Goal: Task Accomplishment & Management: Use online tool/utility

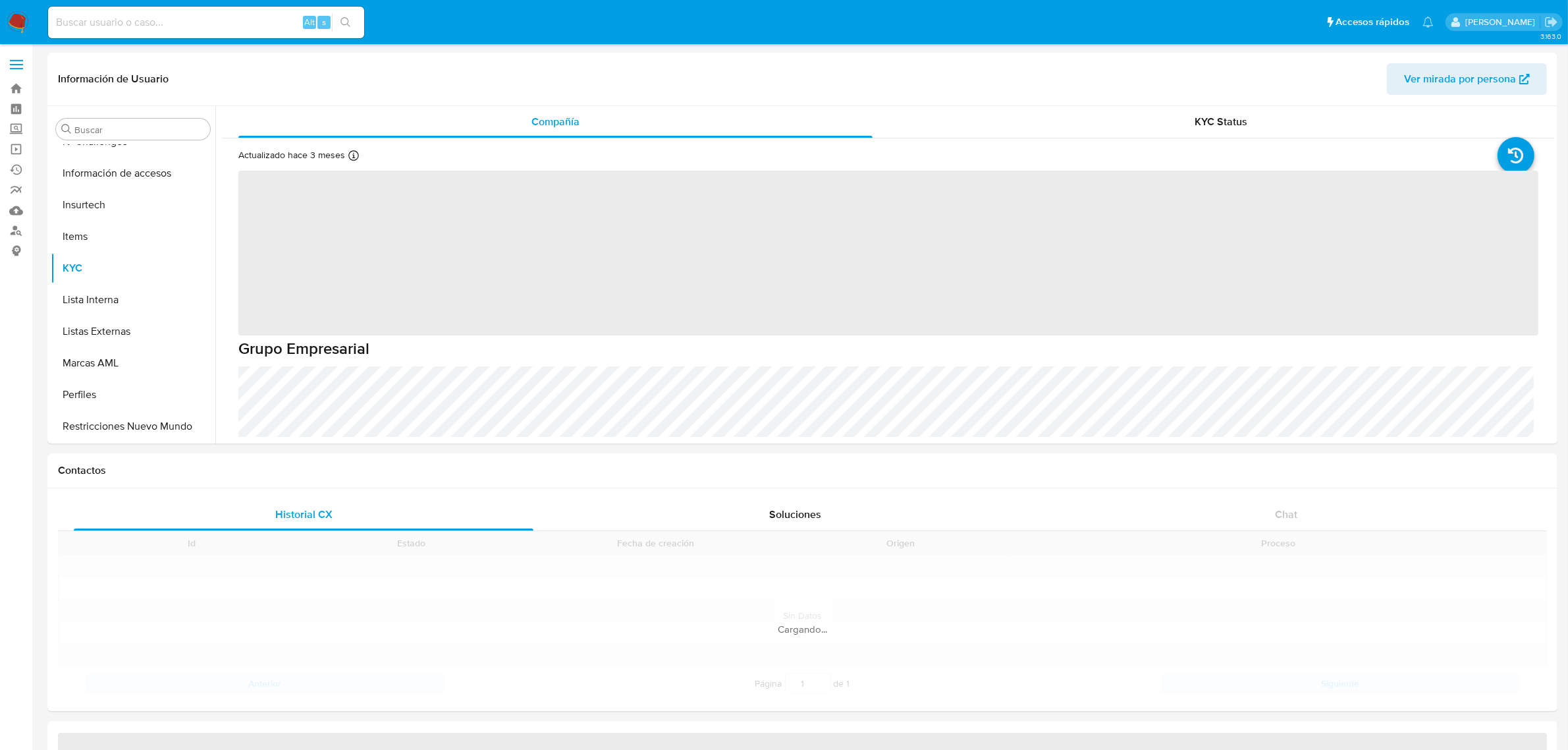
scroll to position [650, 0]
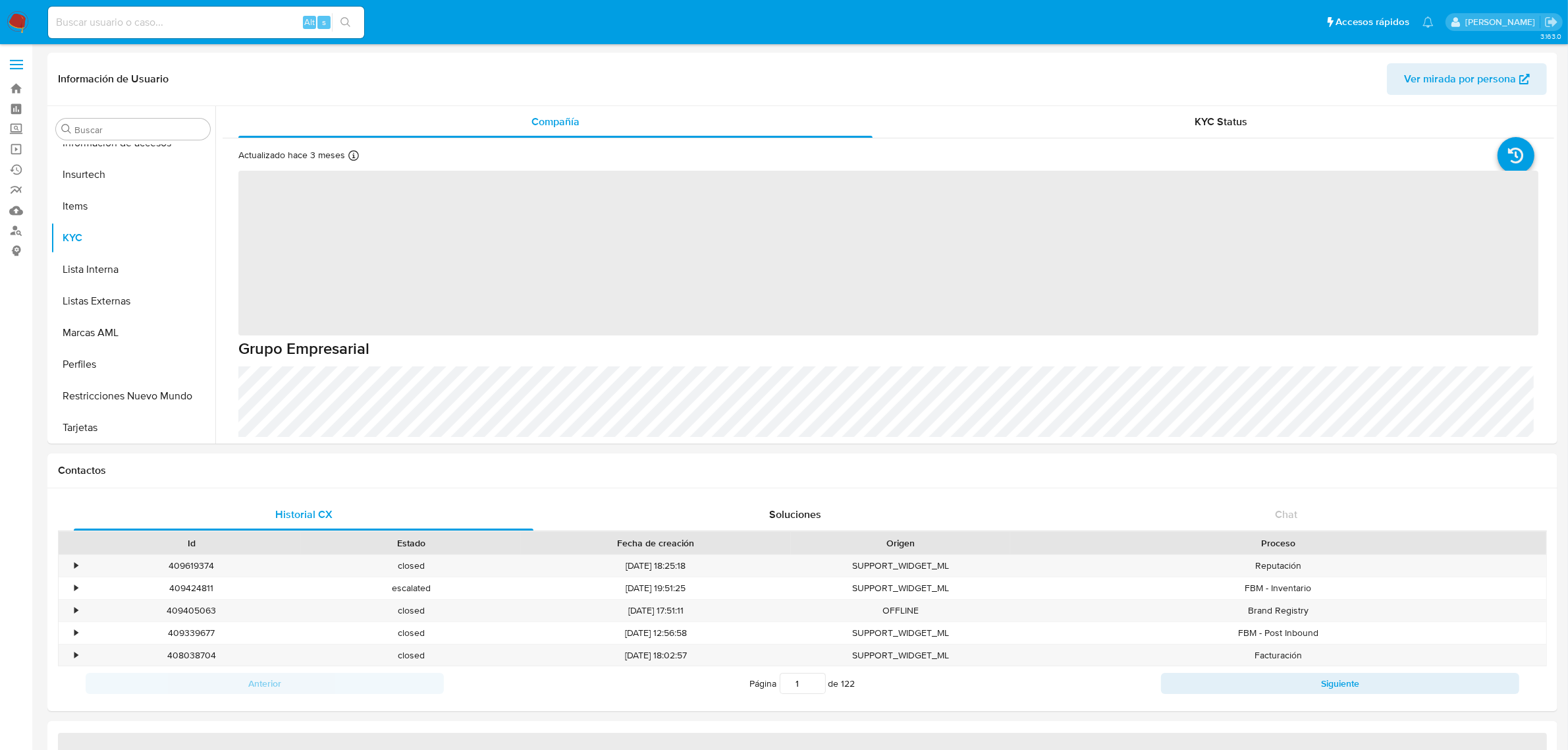
select select "10"
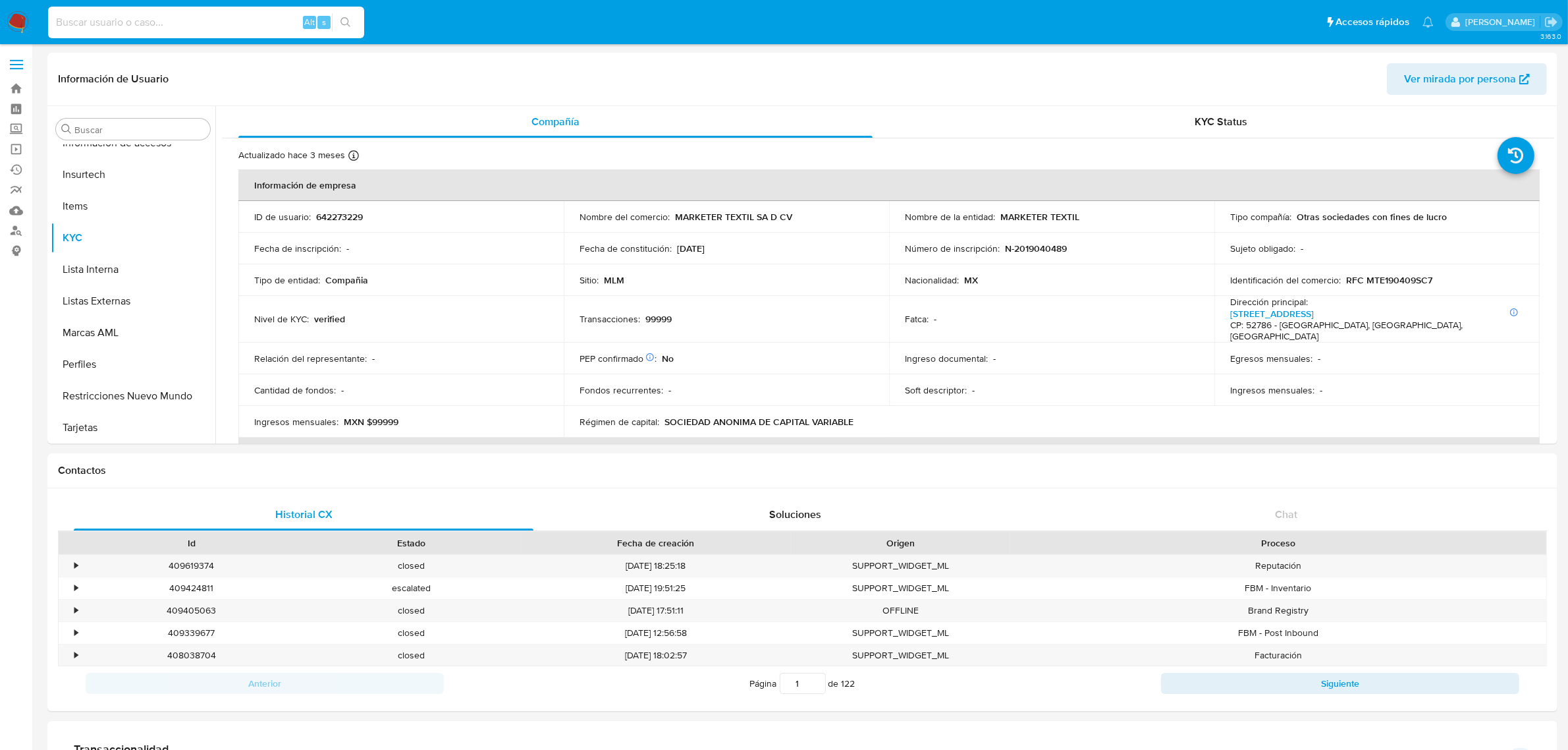
click at [189, 15] on input at bounding box center [206, 22] width 316 height 17
paste input "1276326994"
type input "1276326994"
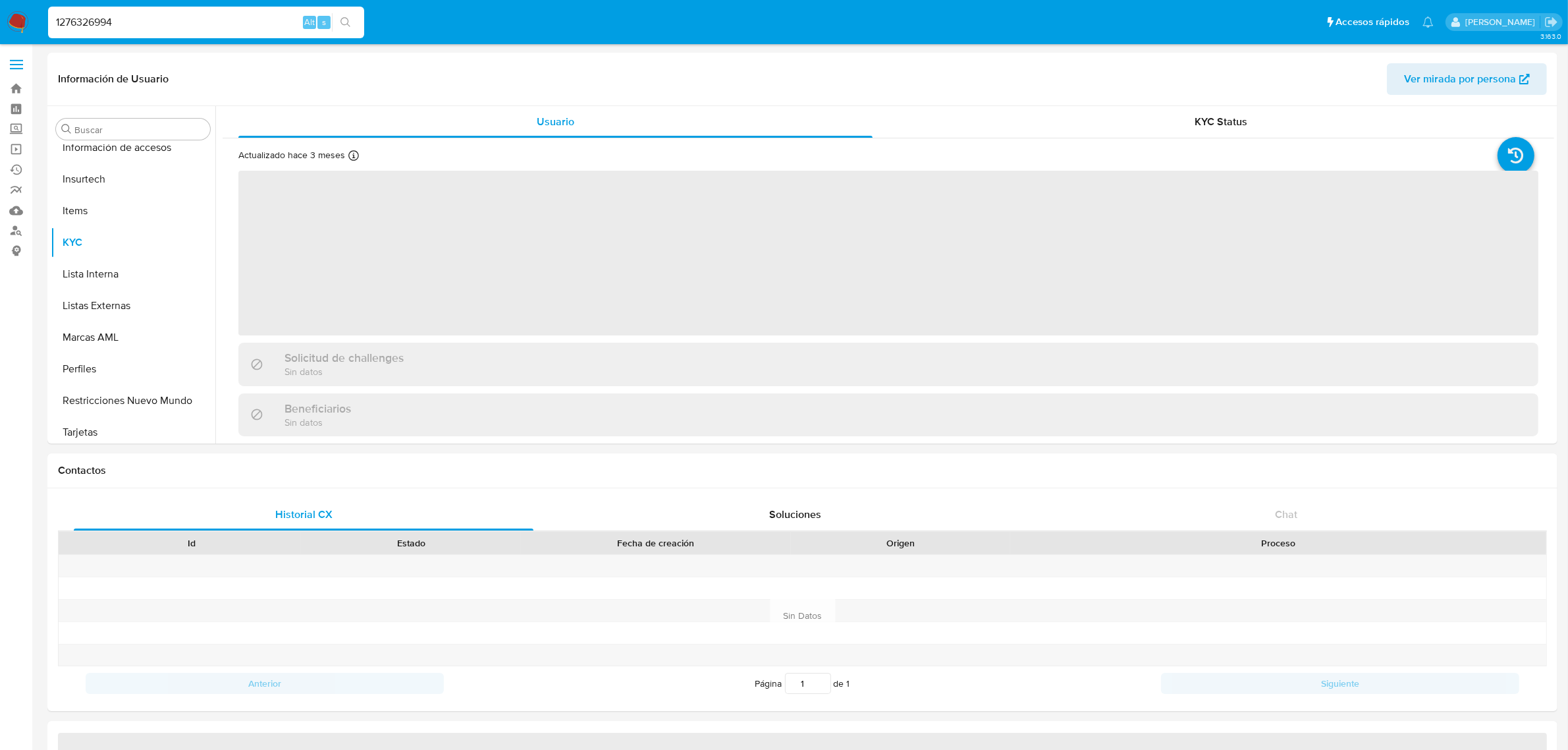
scroll to position [650, 0]
select select "10"
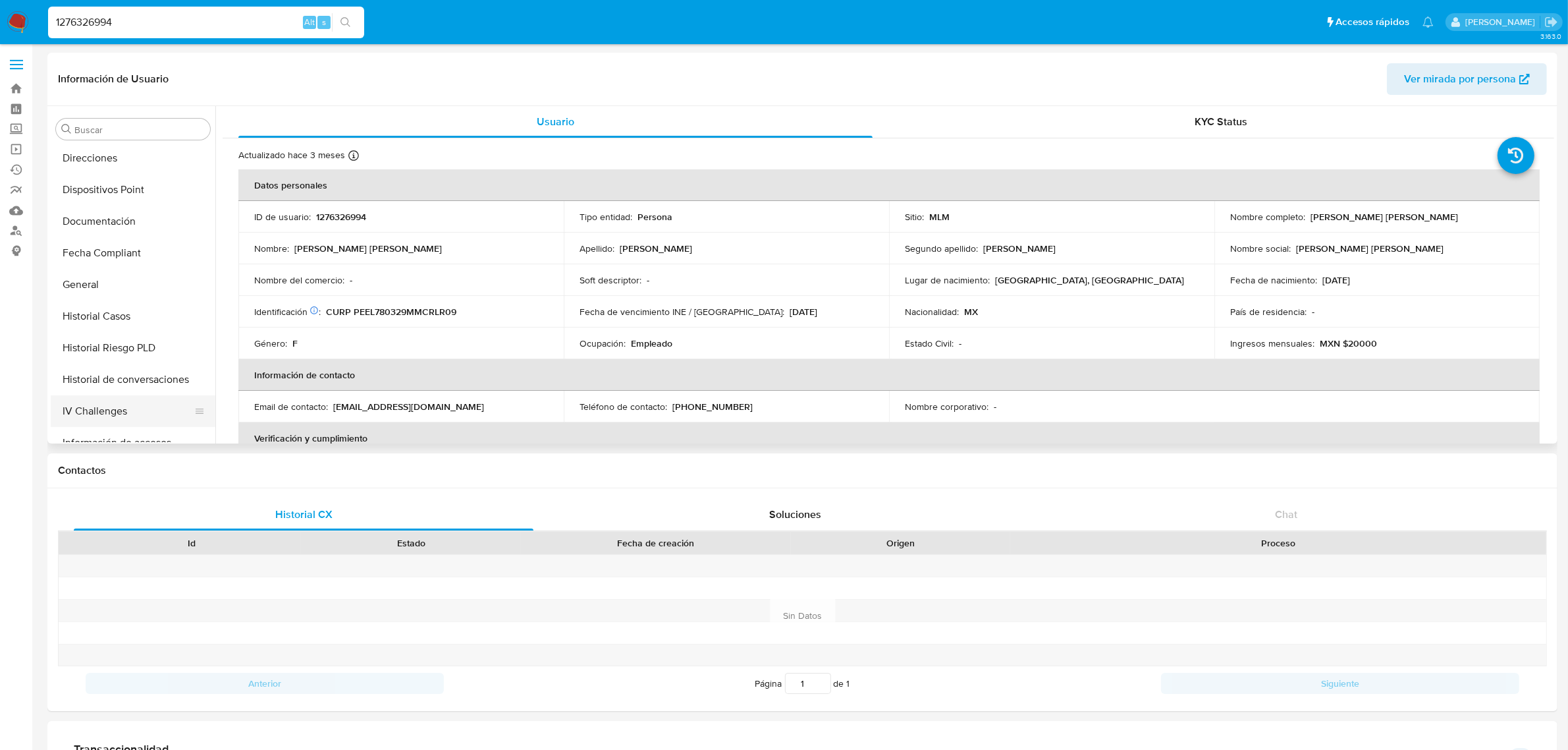
scroll to position [321, 0]
click at [130, 346] on button "Historial Casos" at bounding box center [128, 346] width 154 height 32
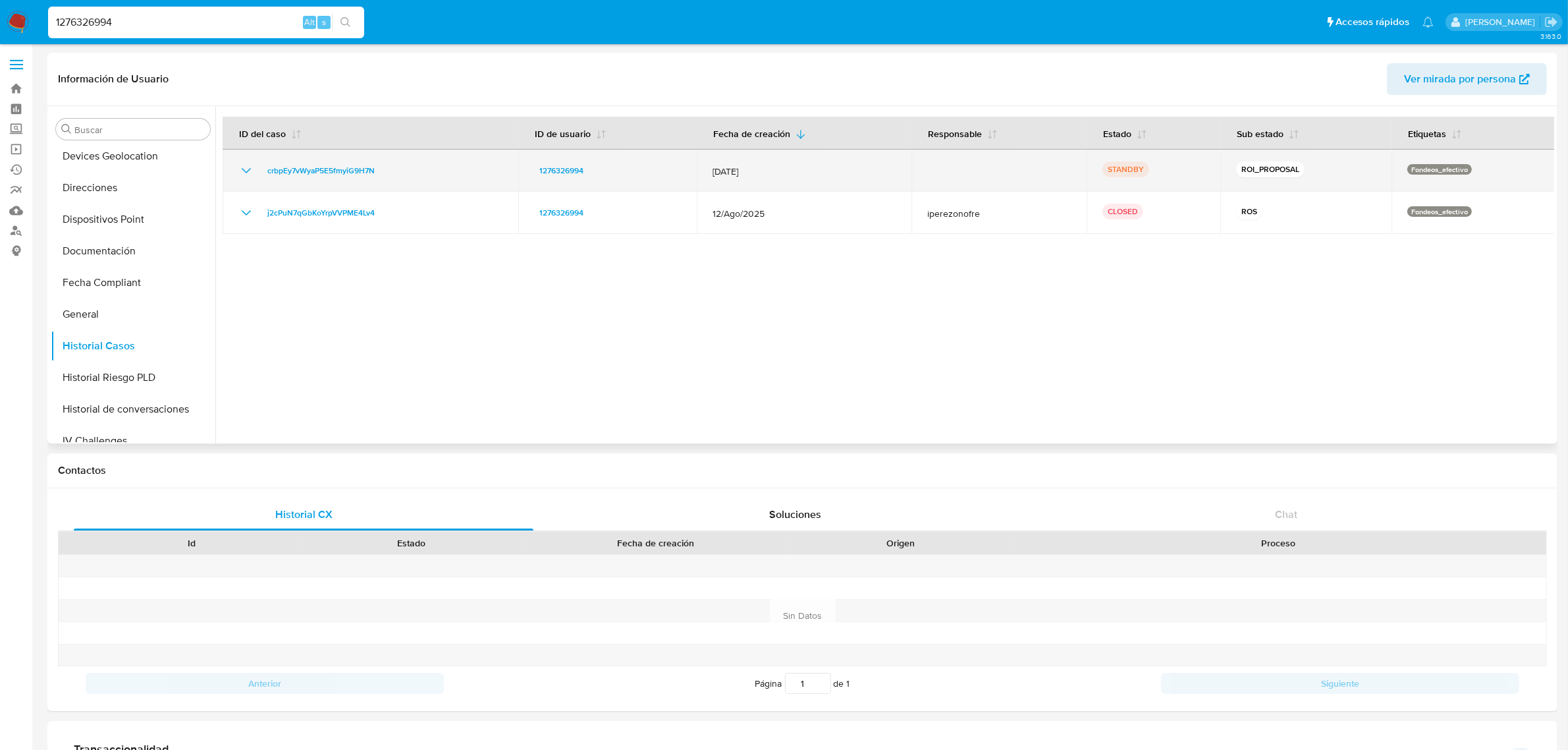
drag, startPoint x: 420, startPoint y: 173, endPoint x: 261, endPoint y: 176, distance: 159.0
click at [261, 176] on div "crbpEy7vWyaP5E5fmyiG9H7N" at bounding box center [371, 171] width 264 height 15
click at [242, 172] on icon "Mostrar/Ocultar" at bounding box center [247, 171] width 15 height 15
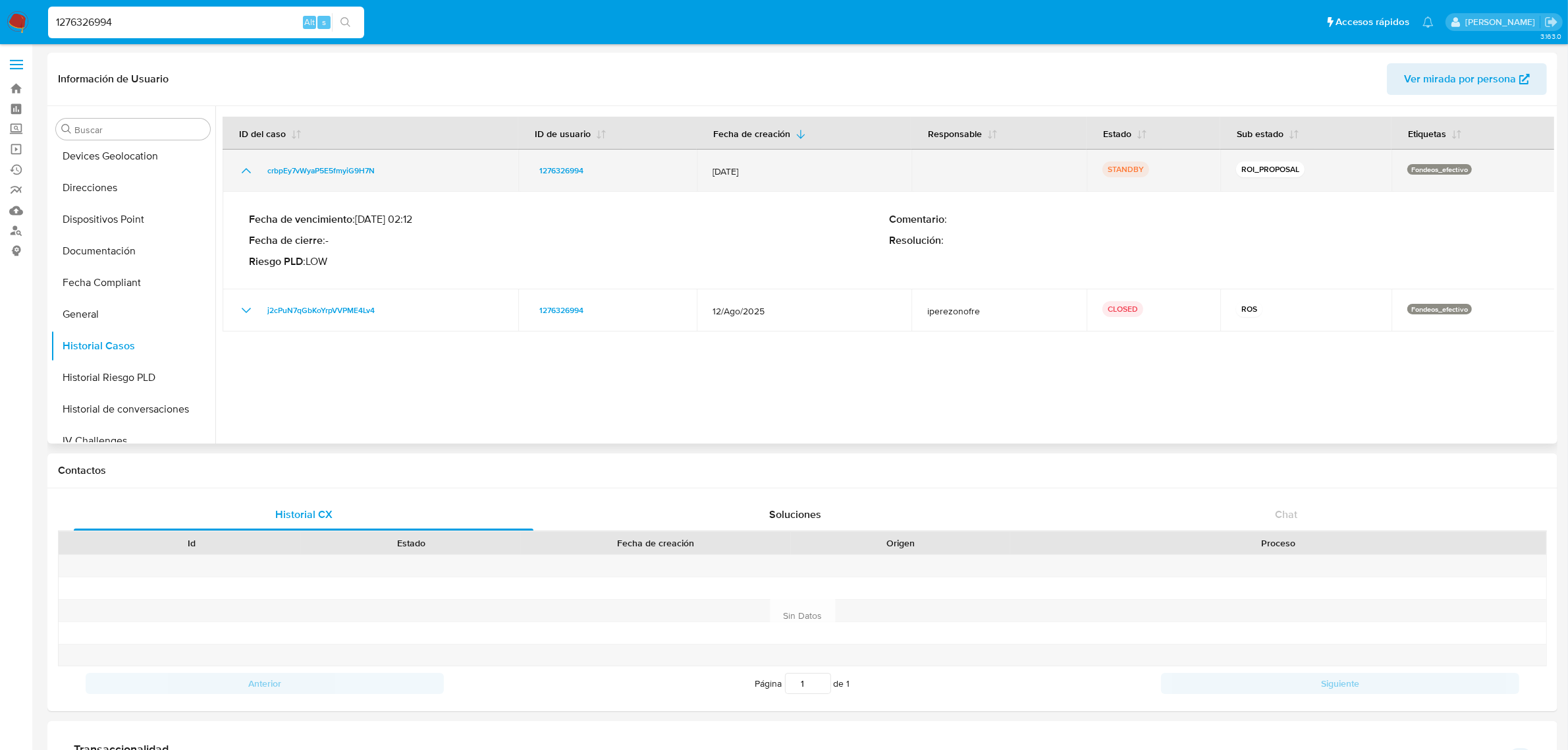
click at [395, 176] on div "crbpEy7vWyaP5E5fmyiG9H7N" at bounding box center [371, 171] width 264 height 15
drag, startPoint x: 392, startPoint y: 173, endPoint x: 264, endPoint y: 170, distance: 128.0
click at [264, 170] on div "crbpEy7vWyaP5E5fmyiG9H7N" at bounding box center [371, 171] width 264 height 15
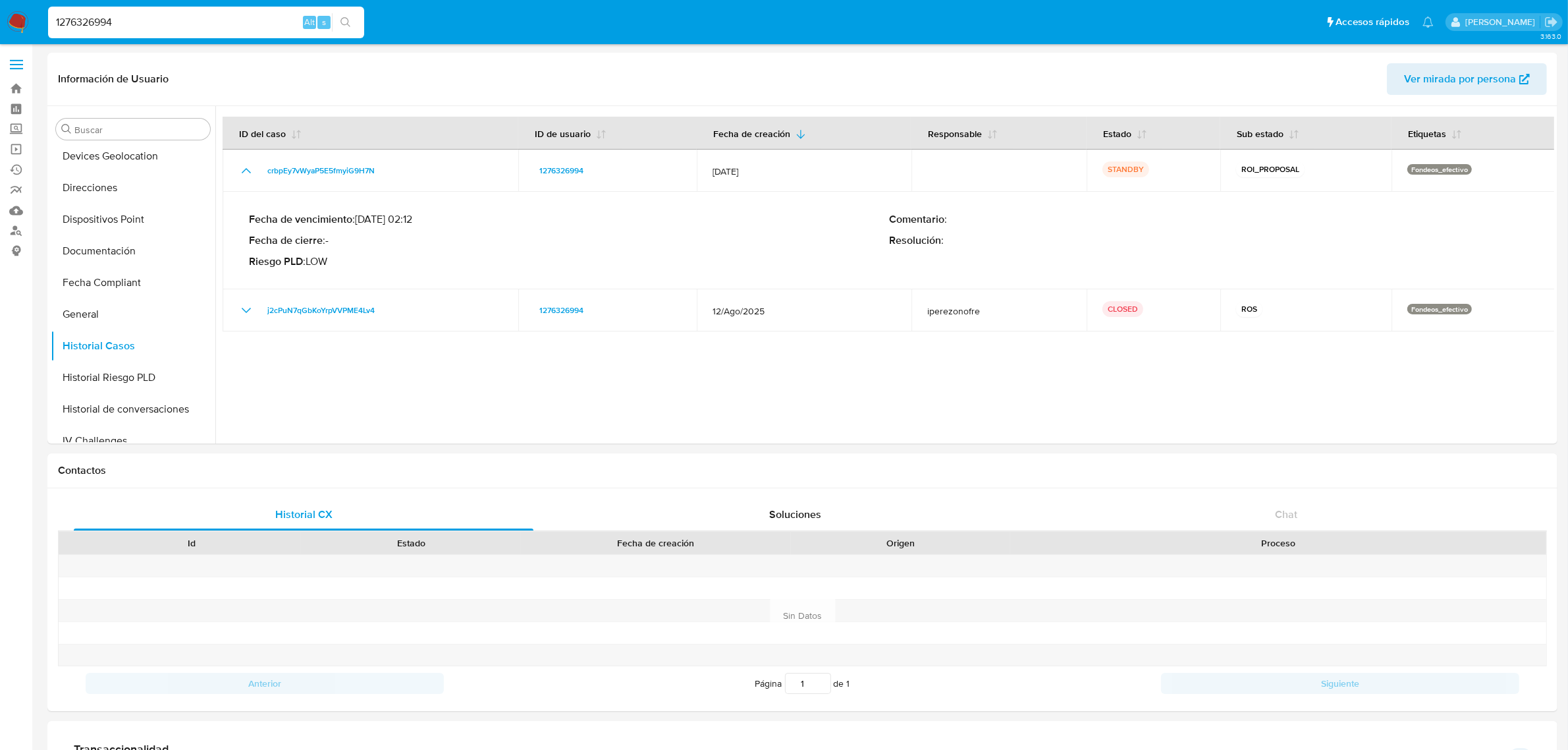
click at [9, 24] on img at bounding box center [18, 22] width 22 height 22
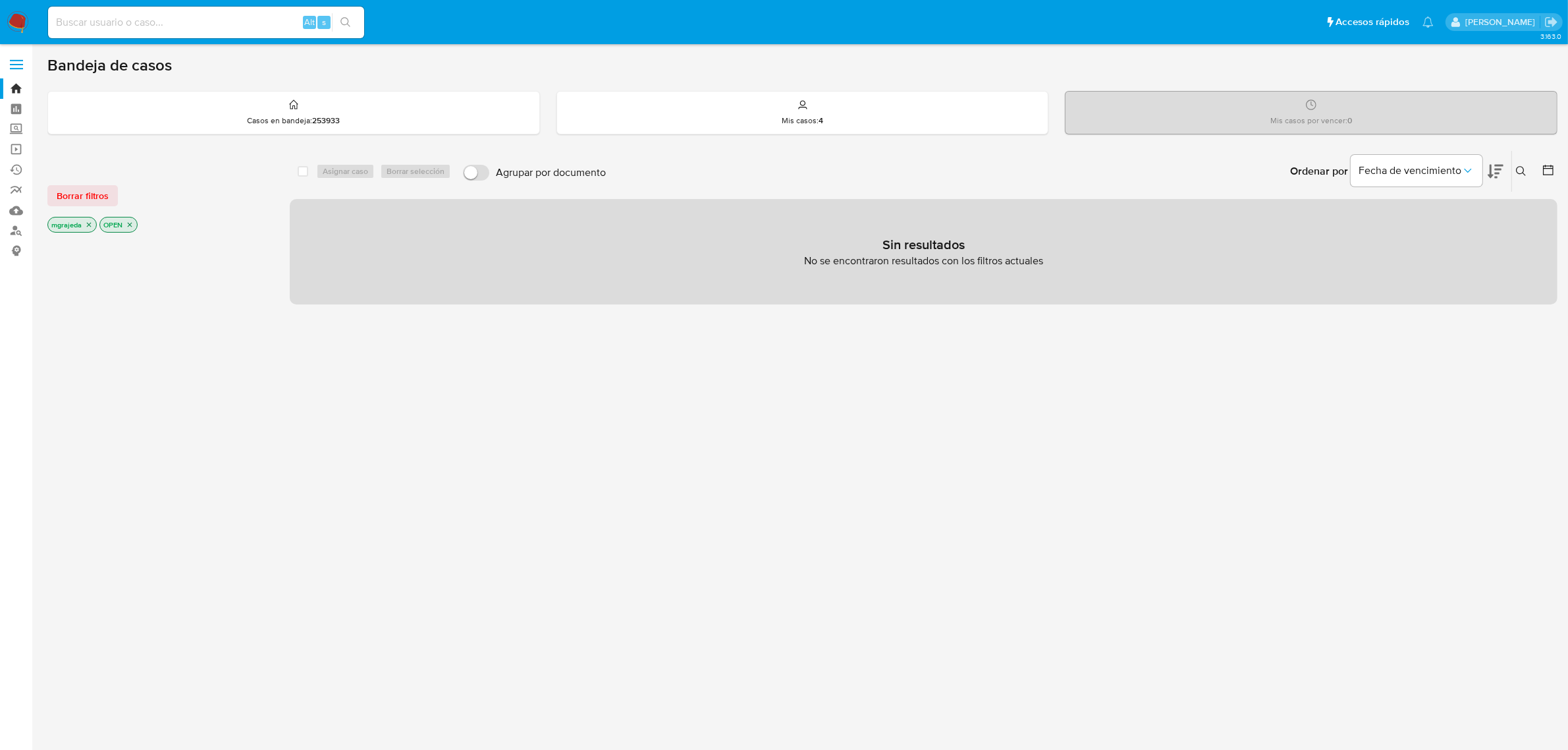
click at [1526, 175] on icon at bounding box center [1522, 172] width 11 height 11
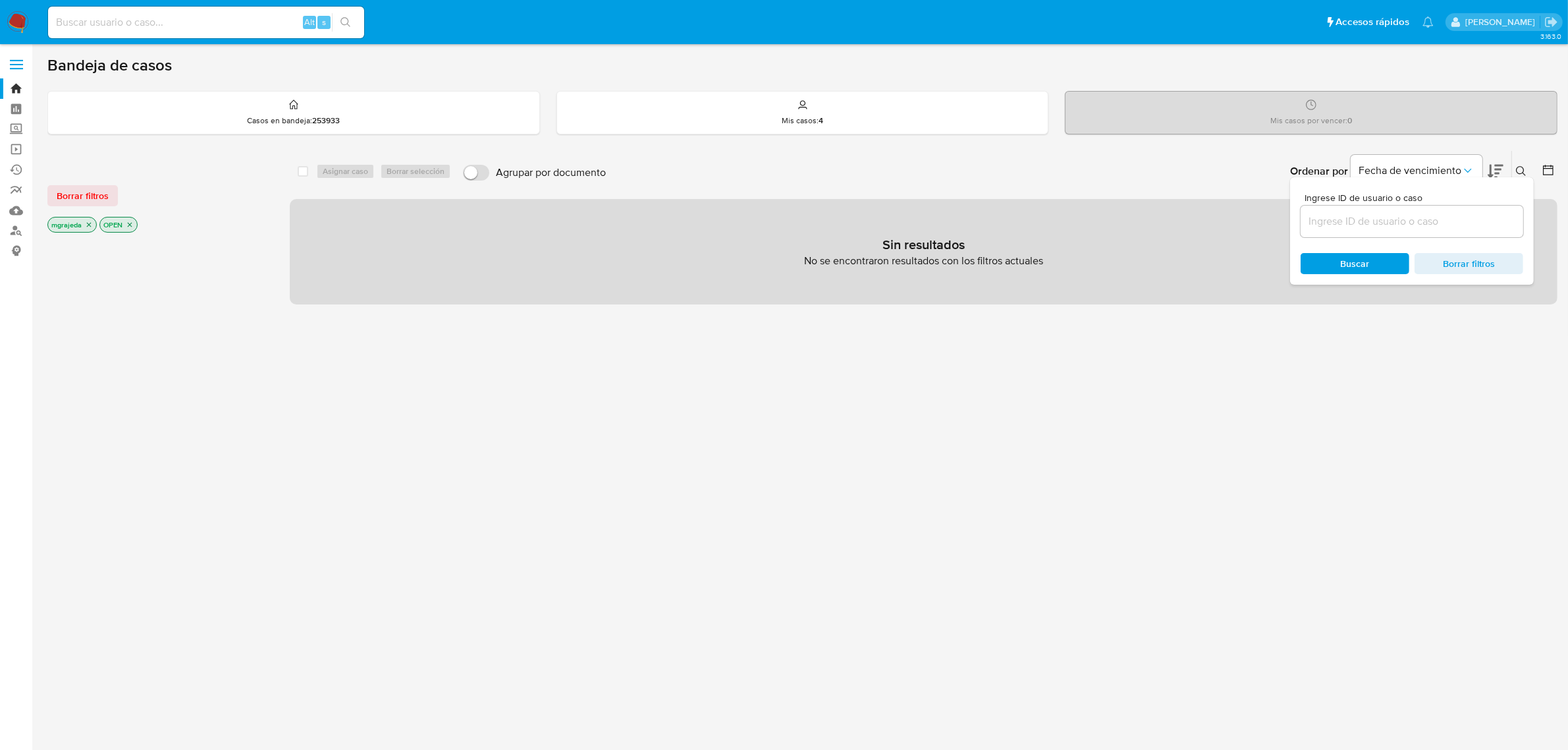
click at [1380, 217] on input at bounding box center [1412, 221] width 223 height 17
type input "crbpEy7vWyaP5E5fmyiG9H7N"
click at [134, 225] on icon "close-filter" at bounding box center [130, 225] width 8 height 8
click at [92, 224] on icon "close-filter" at bounding box center [89, 225] width 8 height 8
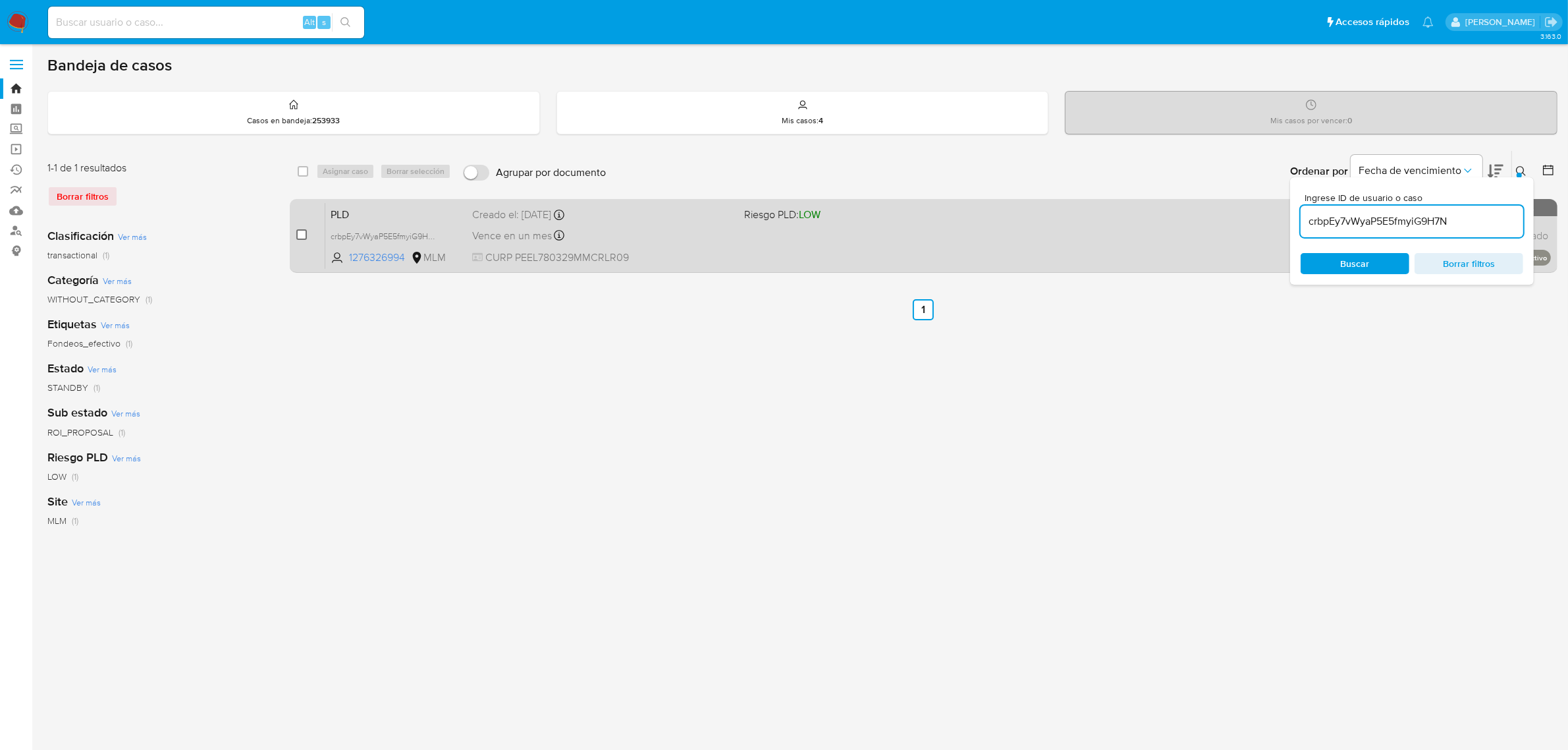
click at [304, 234] on input "checkbox" at bounding box center [302, 235] width 11 height 11
checkbox input "true"
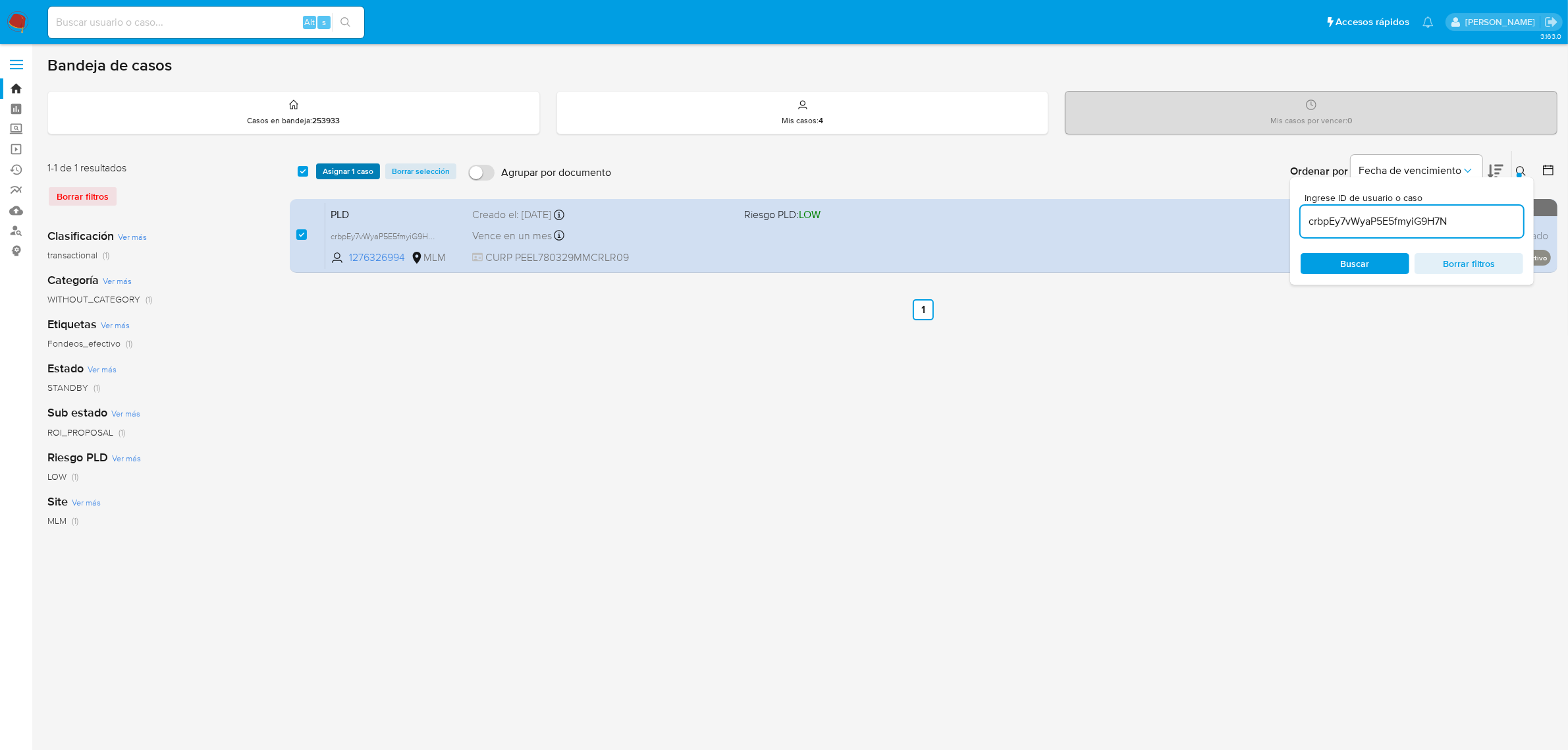
click at [342, 173] on span "Asignar 1 caso" at bounding box center [349, 171] width 51 height 13
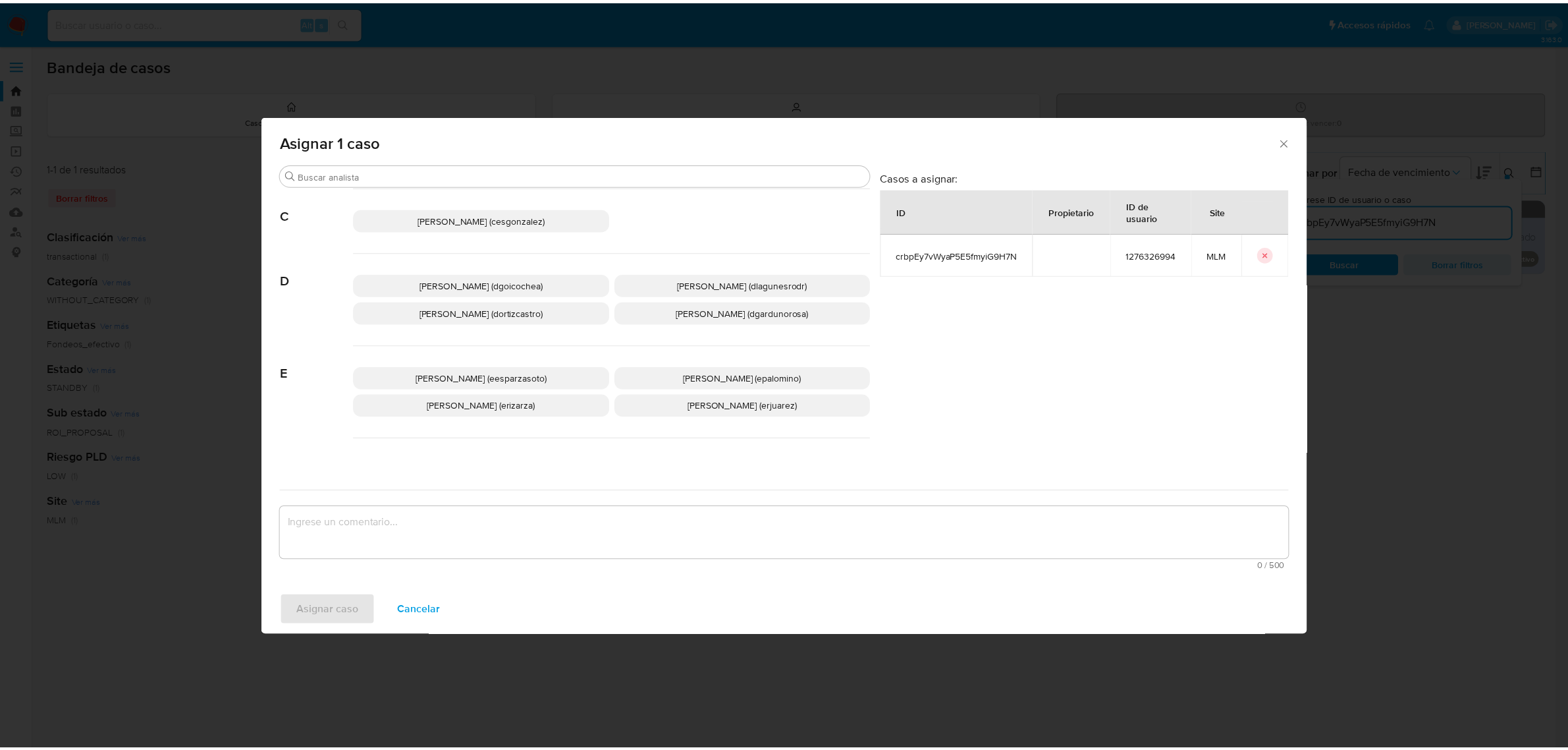
scroll to position [185, 0]
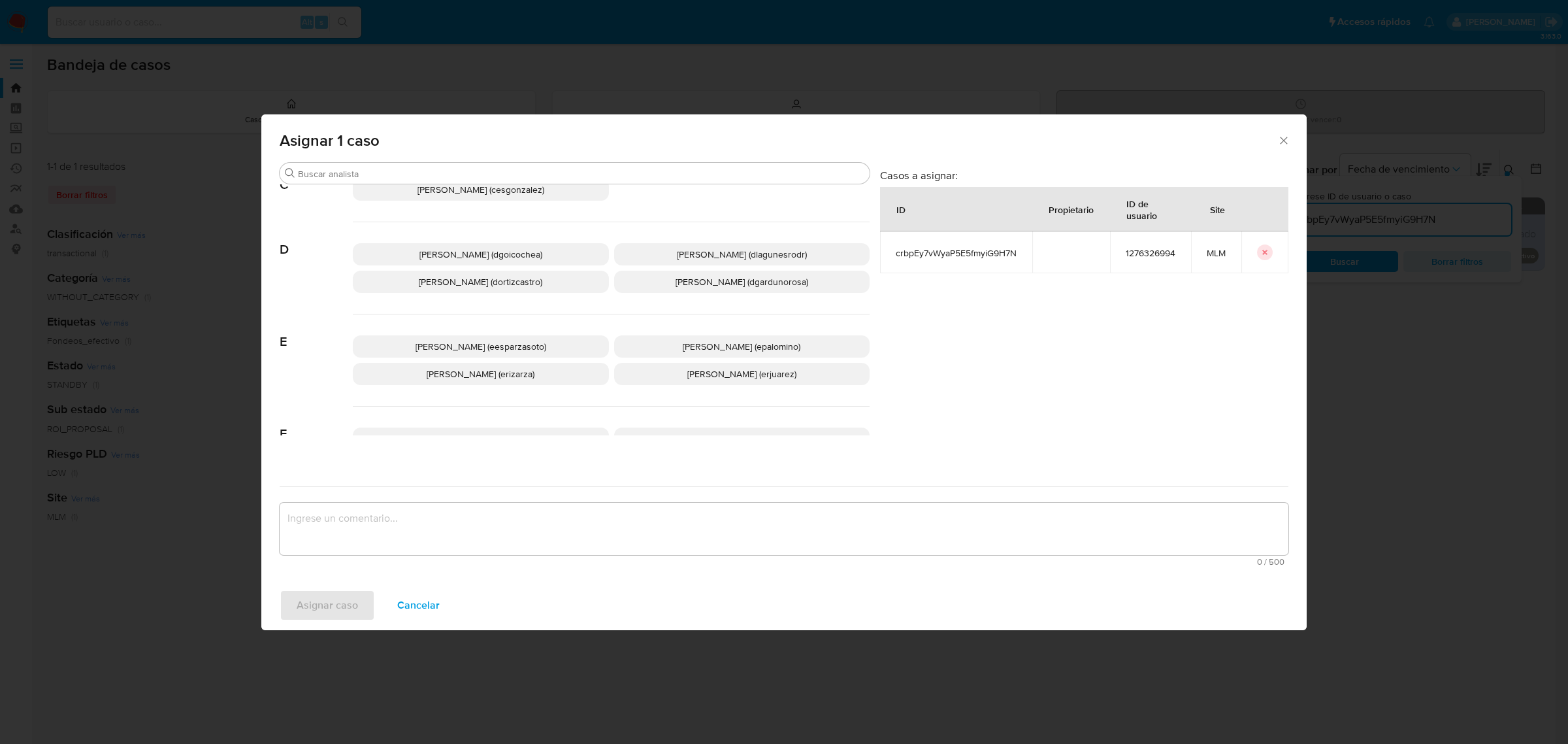
click at [714, 347] on span "[PERSON_NAME] (epalomino)" at bounding box center [741, 346] width 117 height 13
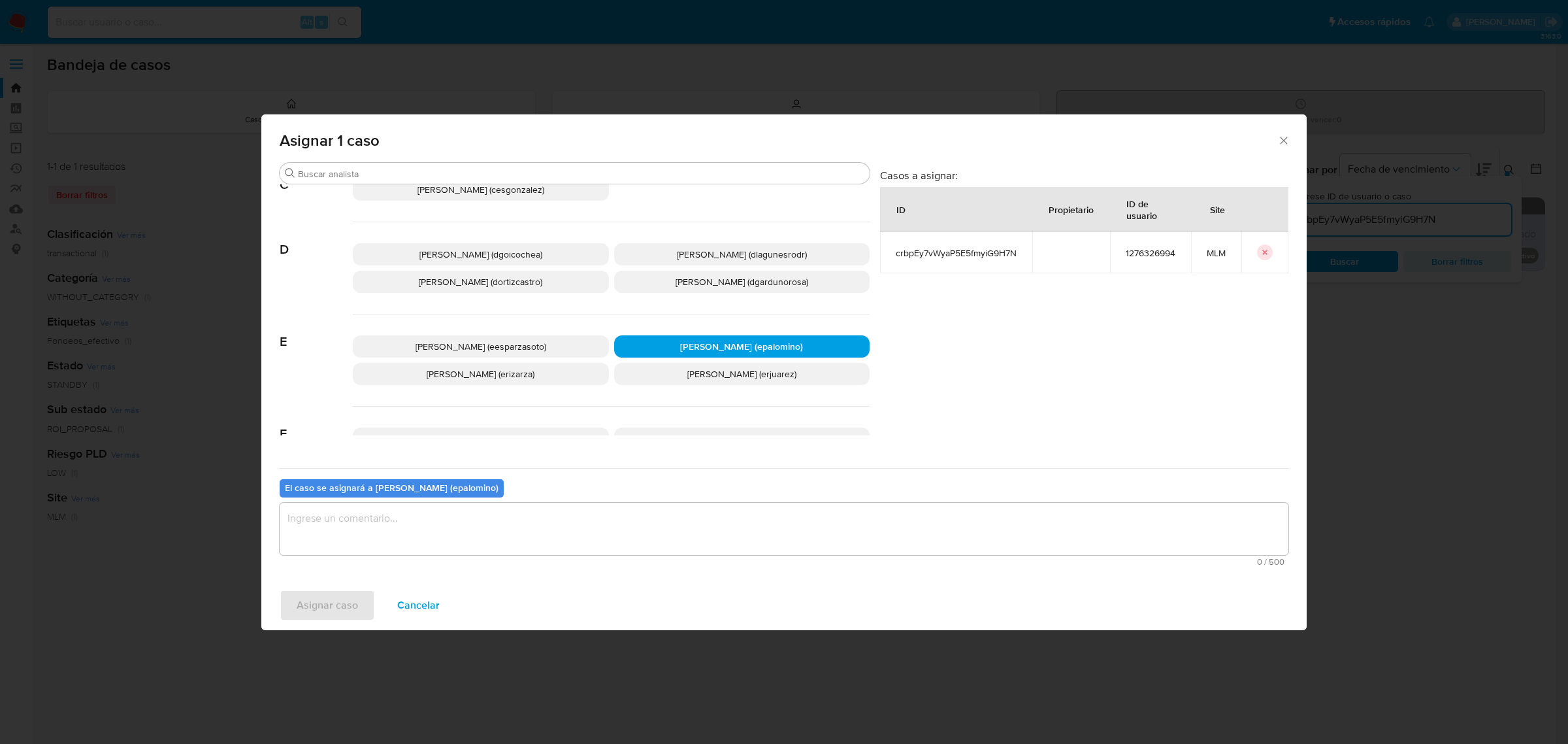
click at [404, 530] on textarea "assign-modal" at bounding box center [784, 528] width 1009 height 52
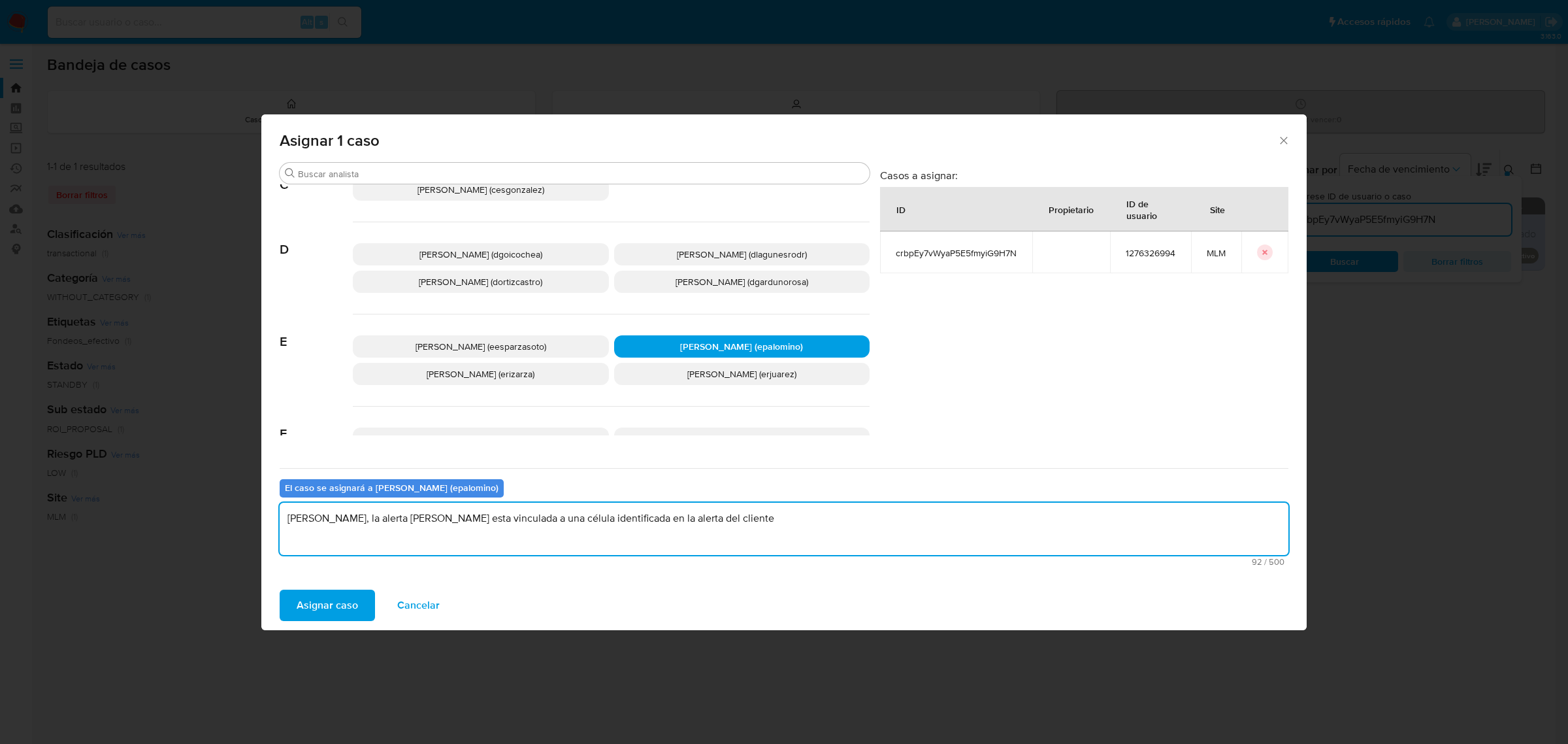
click at [707, 521] on textarea "[PERSON_NAME], la alerta [PERSON_NAME] esta vinculada a una célula identificada…" at bounding box center [784, 528] width 1009 height 52
drag, startPoint x: 709, startPoint y: 518, endPoint x: 648, endPoint y: 520, distance: 61.0
click at [648, 520] on textarea "[PERSON_NAME], la alerta [PERSON_NAME] esta vinculada a una célula identificada…" at bounding box center [784, 528] width 1009 height 52
paste textarea "[PERSON_NAME], NUMERO DE CLIENTE 839138041"
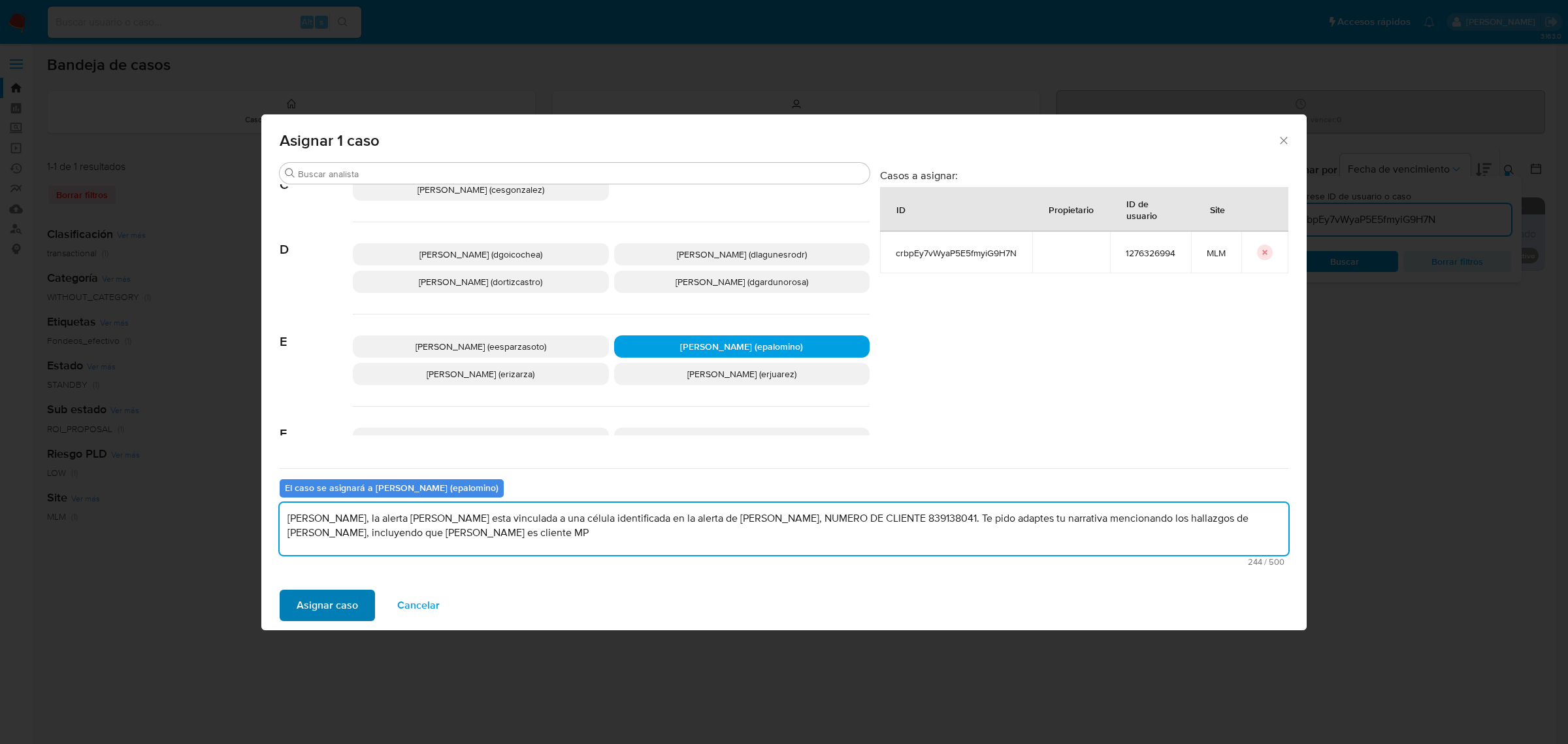
type textarea "[PERSON_NAME], la alerta [PERSON_NAME] esta vinculada a una célula identificada…"
drag, startPoint x: 365, startPoint y: 611, endPoint x: 396, endPoint y: 631, distance: 36.9
click at [364, 611] on button "Asignar caso" at bounding box center [327, 605] width 95 height 31
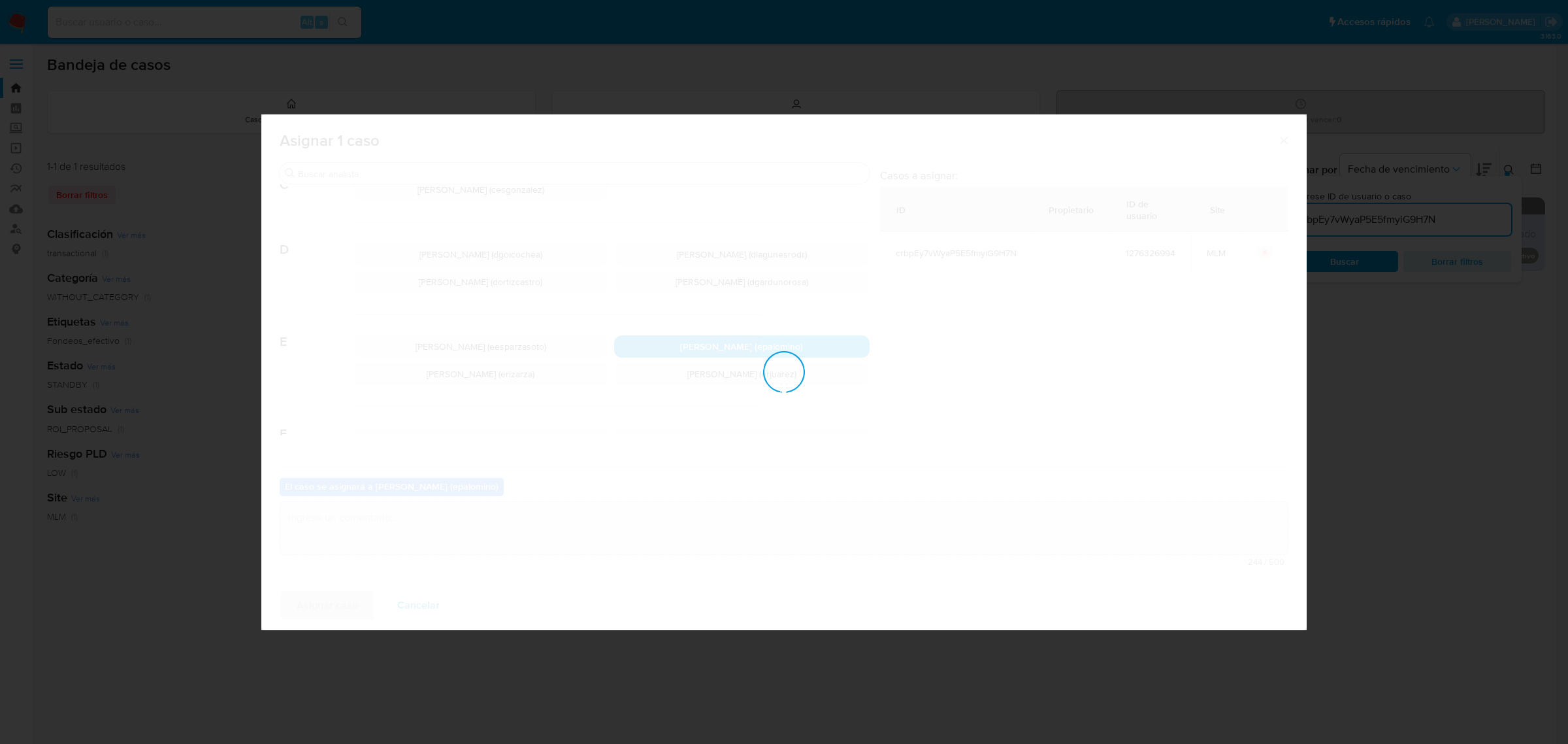
checkbox input "false"
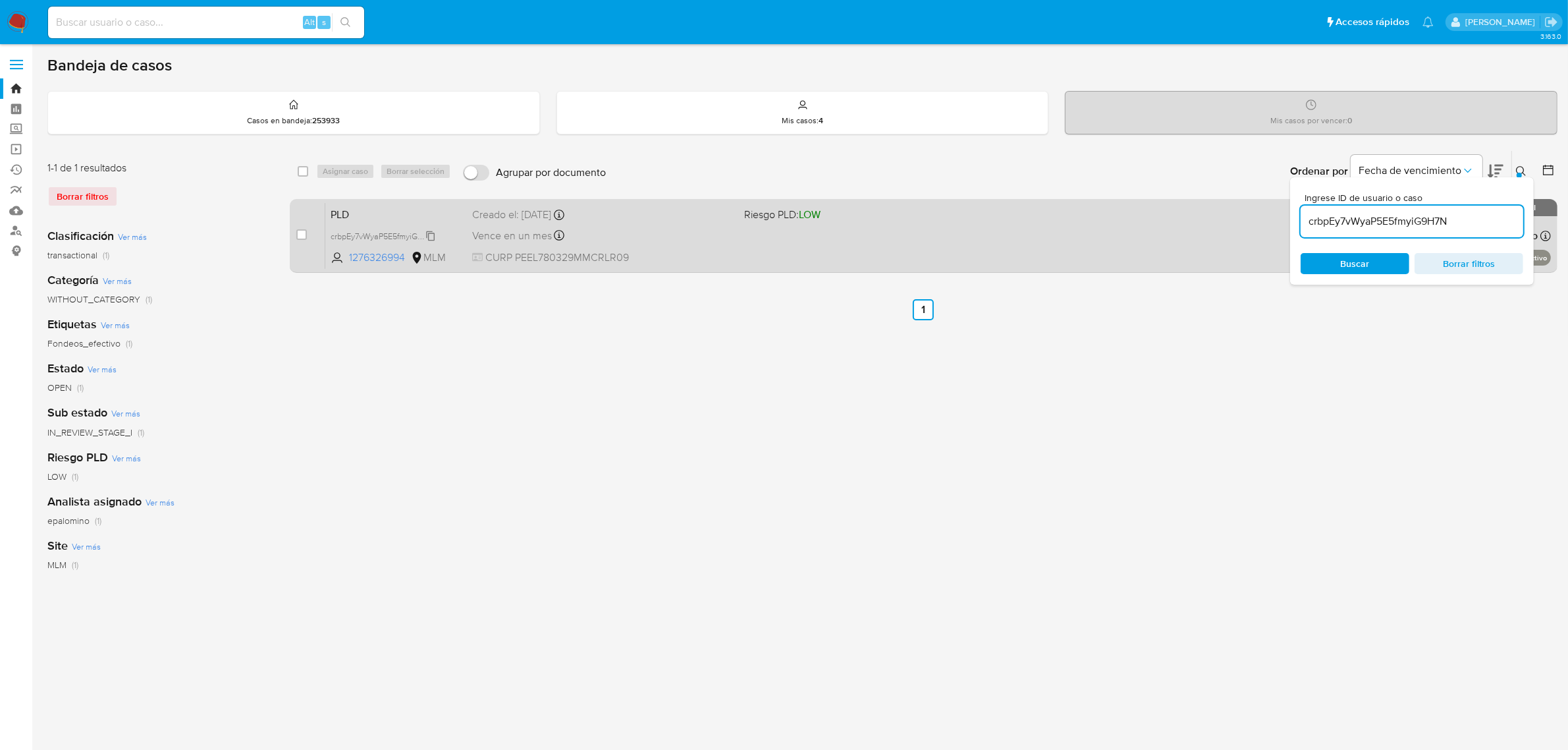
click at [430, 236] on span "crbpEy7vWyaP5E5fmyiG9H7N" at bounding box center [384, 235] width 107 height 15
